Goal: Task Accomplishment & Management: Manage account settings

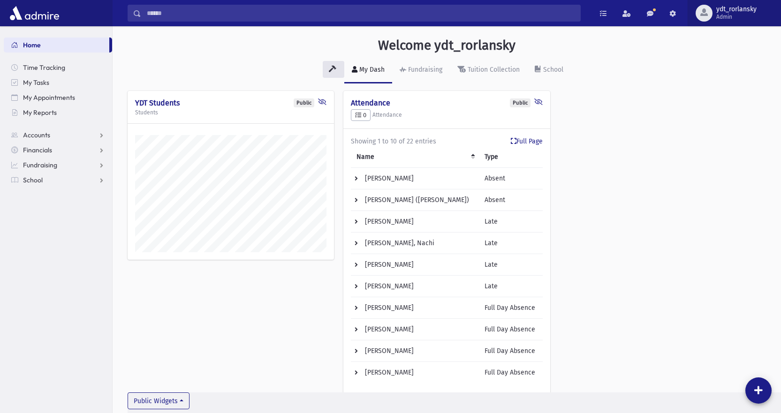
click at [735, 10] on span "ydt_rorlansky" at bounding box center [736, 10] width 40 height 8
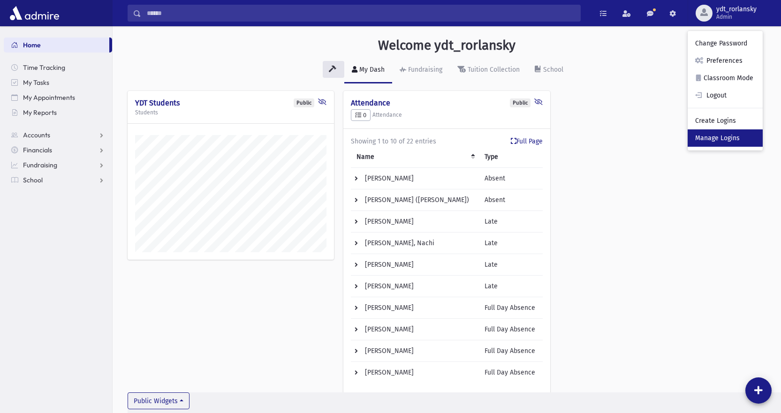
click at [717, 138] on link "Manage Logins" at bounding box center [725, 137] width 75 height 17
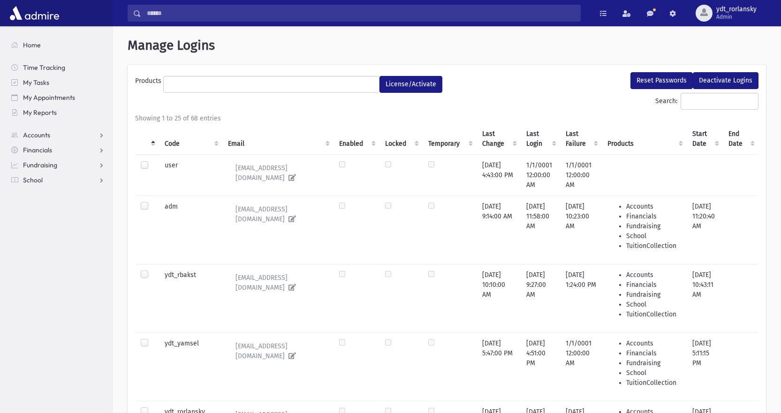
select select
click at [168, 142] on th "Code" at bounding box center [190, 138] width 63 height 31
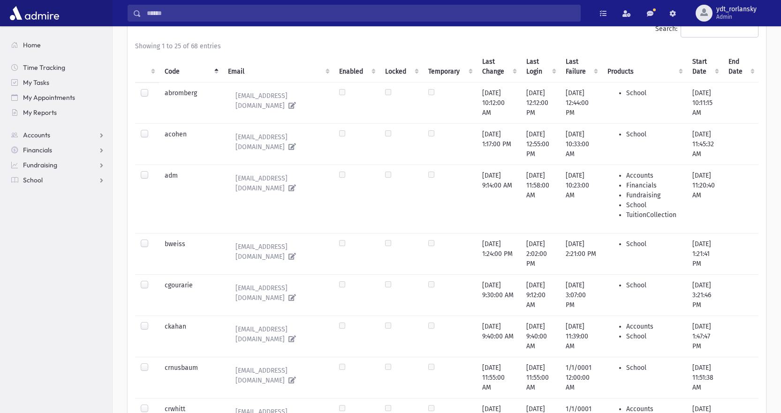
scroll to position [94, 0]
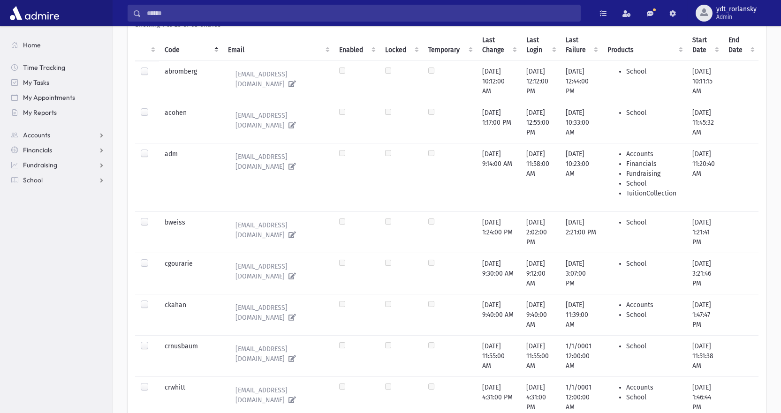
click at [152, 300] on label at bounding box center [152, 300] width 0 height 0
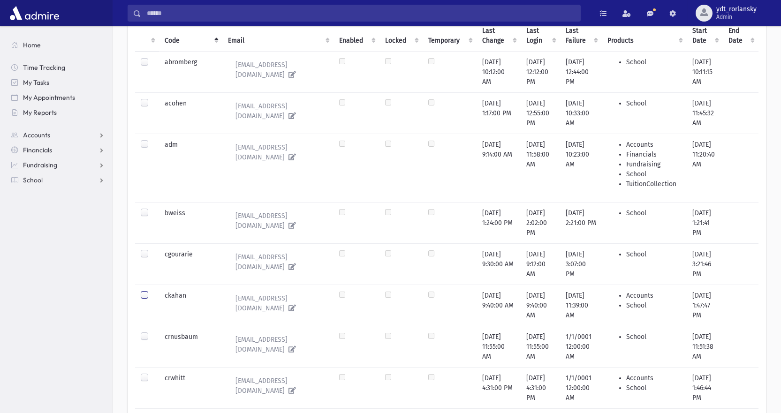
scroll to position [0, 0]
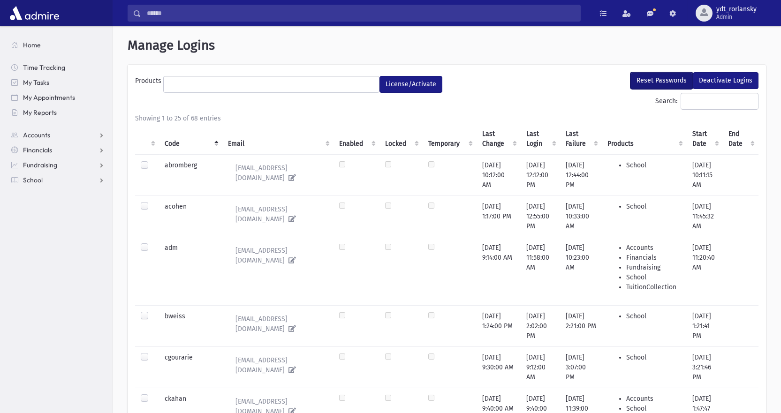
click at [671, 77] on button "Reset Passwords" at bounding box center [662, 80] width 62 height 17
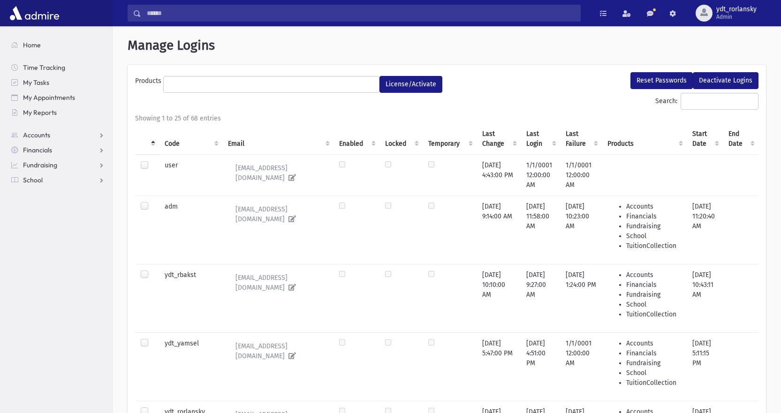
select select
click at [745, 15] on span "Admin" at bounding box center [736, 17] width 40 height 8
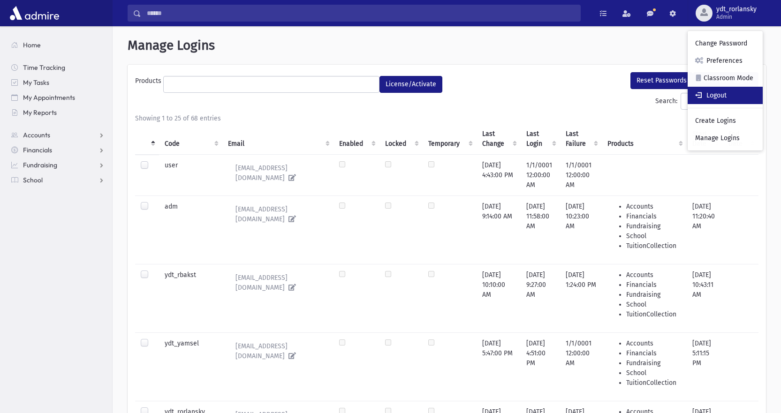
click at [701, 100] on link "Logout" at bounding box center [725, 95] width 75 height 17
